Goal: Navigation & Orientation: Understand site structure

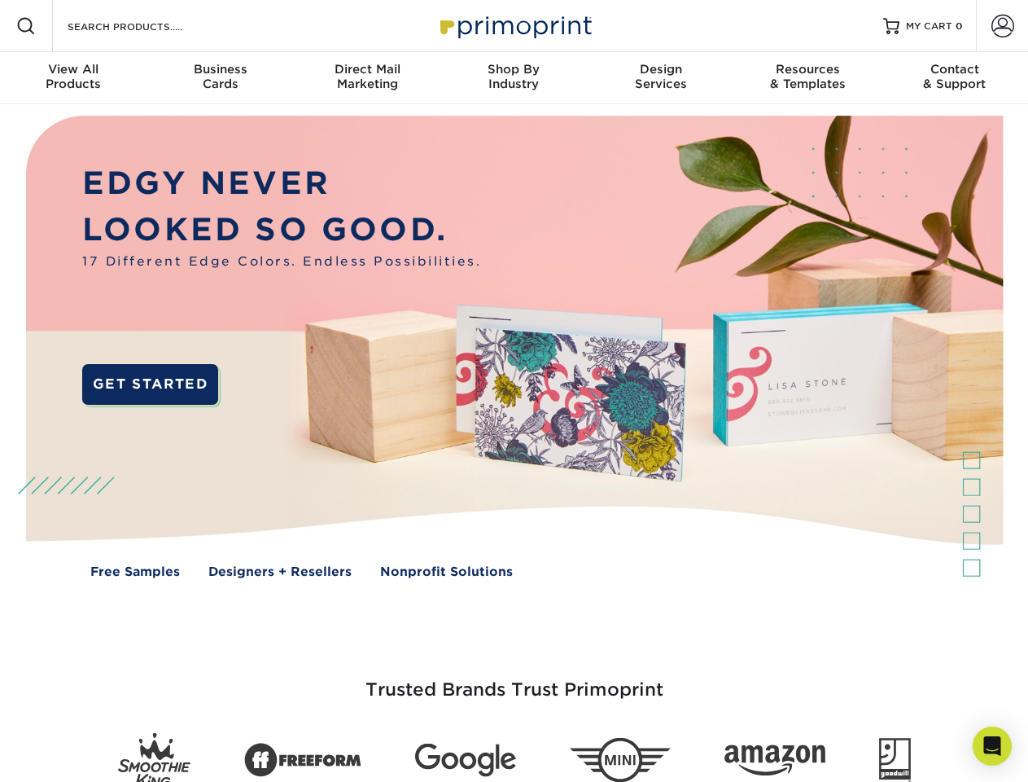
click at [514, 391] on img at bounding box center [514, 358] width 1018 height 509
click at [26, 26] on span at bounding box center [26, 26] width 20 height 20
click at [1002, 26] on span at bounding box center [1003, 26] width 23 height 23
click at [73, 78] on div "View All Products" at bounding box center [73, 76] width 147 height 29
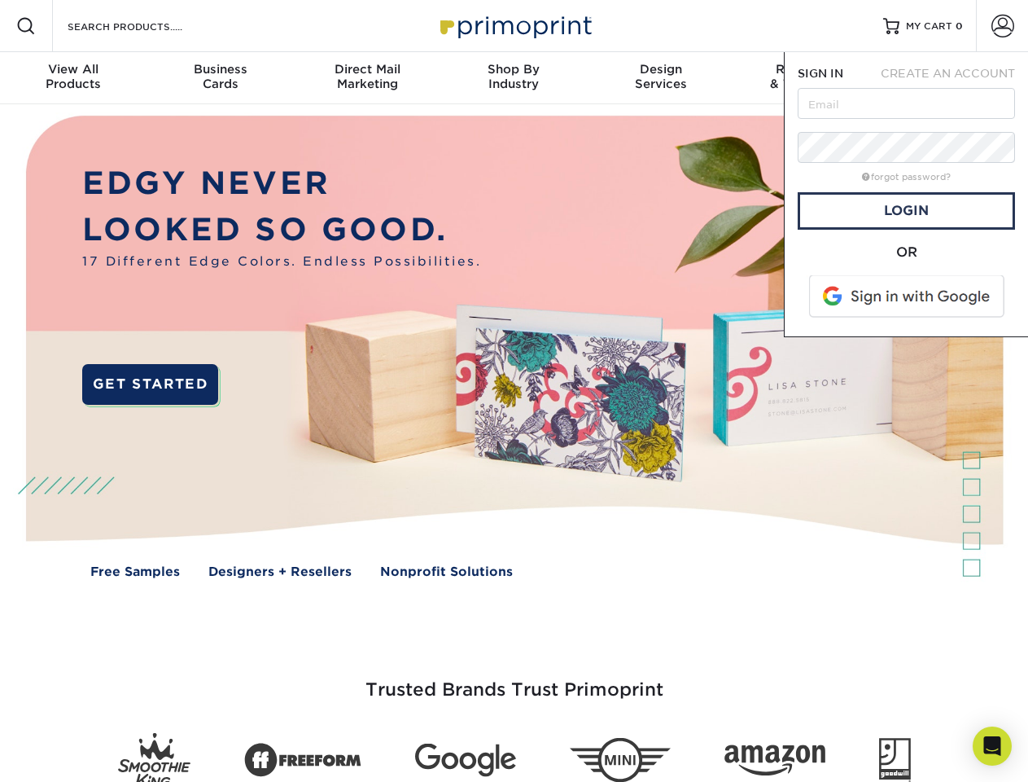
click at [220, 78] on div "Business Cards" at bounding box center [220, 76] width 147 height 29
click at [367, 78] on div "Direct Mail Marketing" at bounding box center [367, 76] width 147 height 29
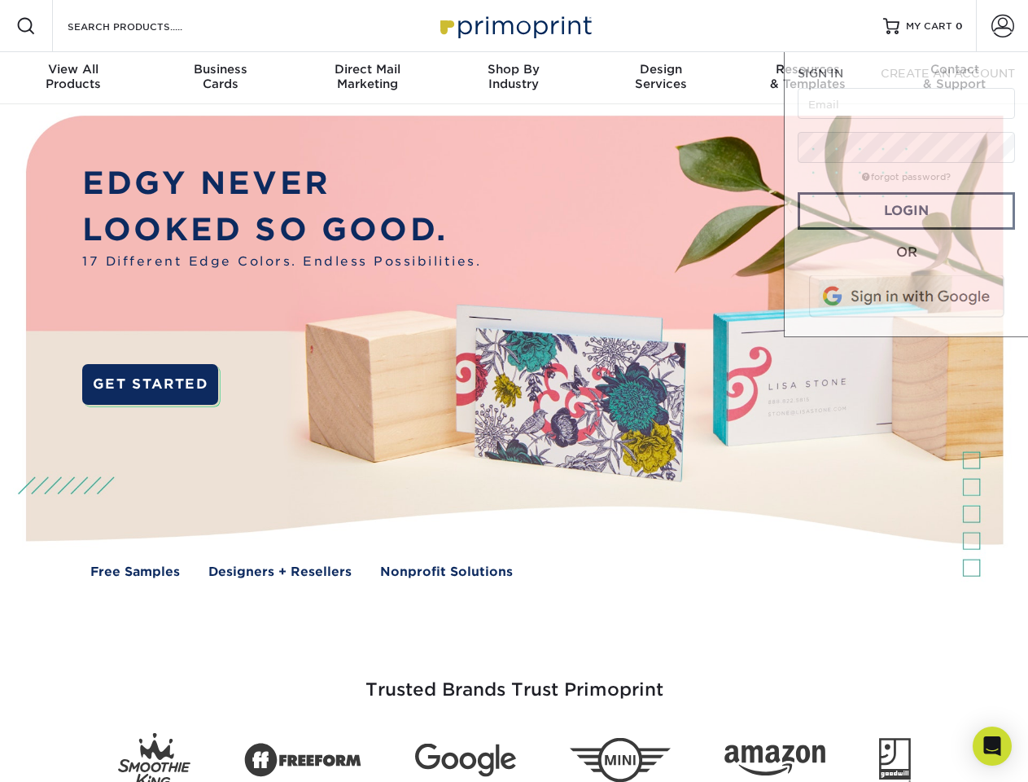
click at [514, 78] on div "Shop By Industry" at bounding box center [513, 76] width 147 height 29
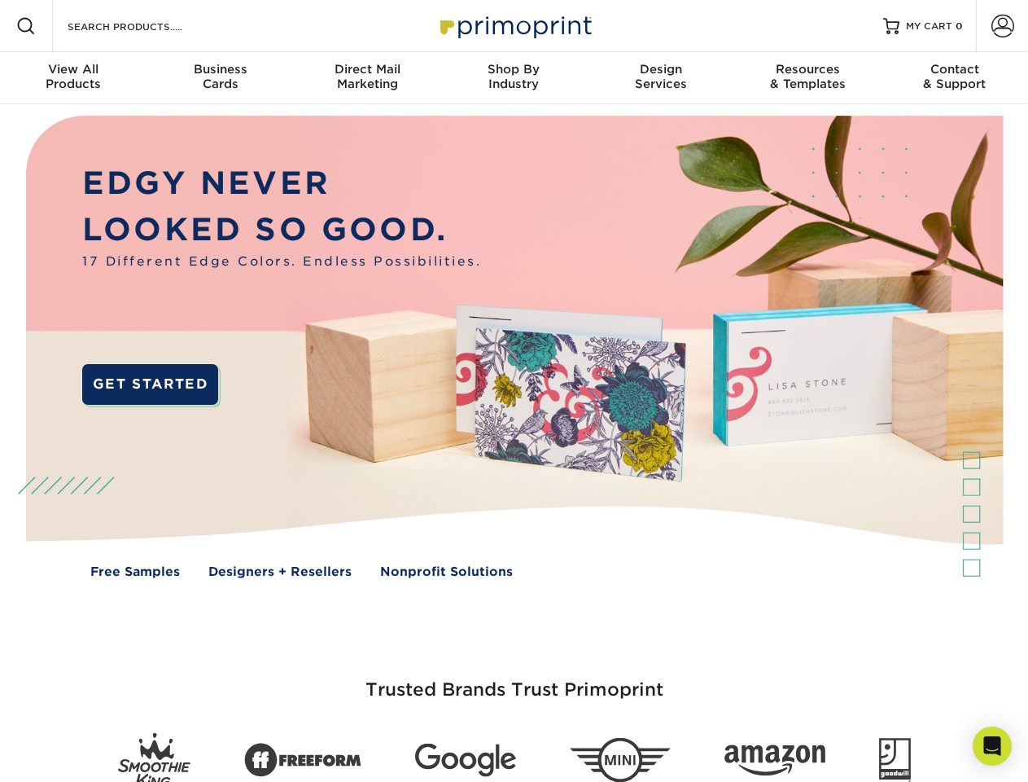
click at [661, 78] on div "Design Services" at bounding box center [661, 76] width 147 height 29
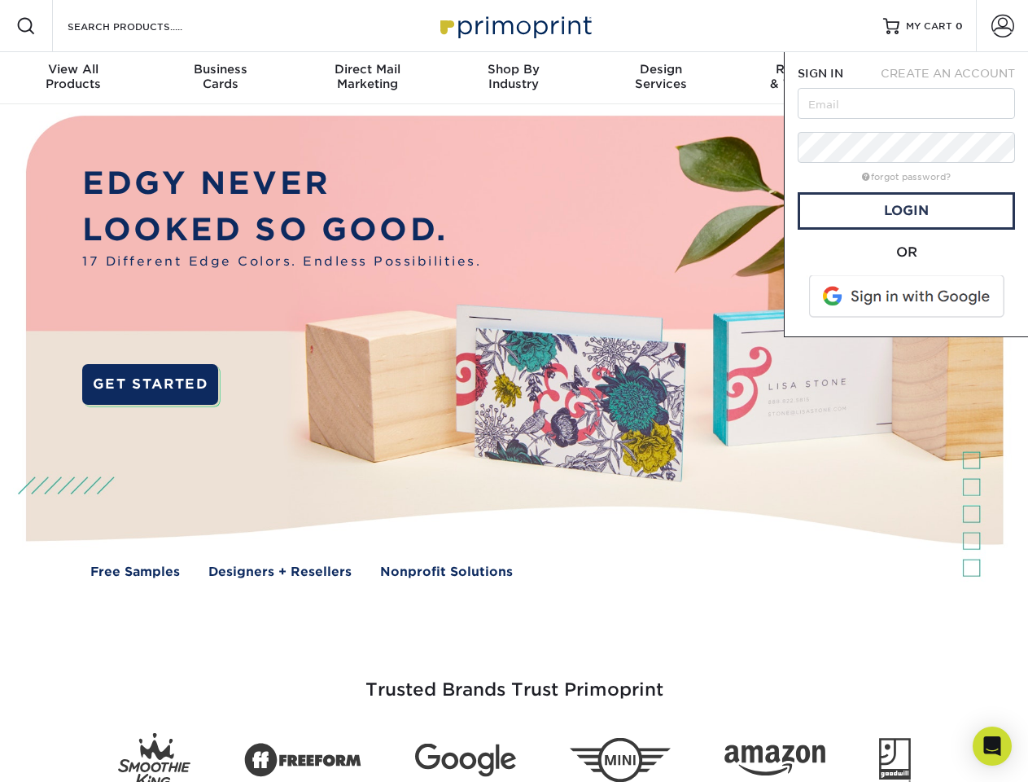
click at [808, 78] on span "SIGN IN" at bounding box center [821, 73] width 46 height 13
click at [955, 78] on div "Contact & Support" at bounding box center [955, 76] width 147 height 29
